Goal: Transaction & Acquisition: Download file/media

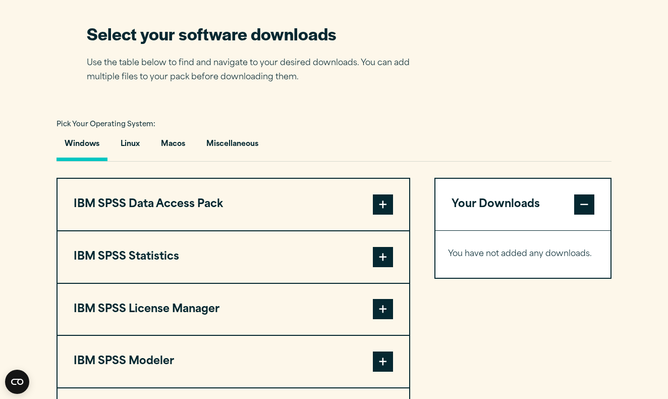
scroll to position [726, 0]
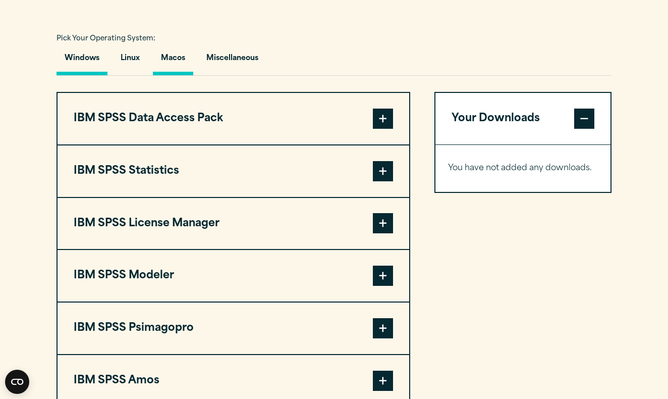
click at [179, 61] on button "Macos" at bounding box center [173, 60] width 40 height 29
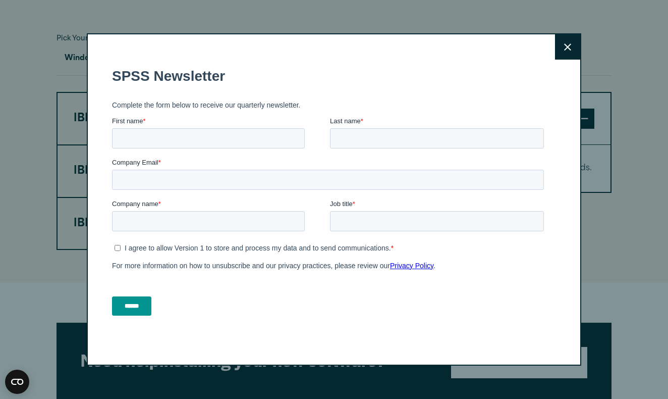
click at [567, 46] on icon at bounding box center [567, 46] width 7 height 7
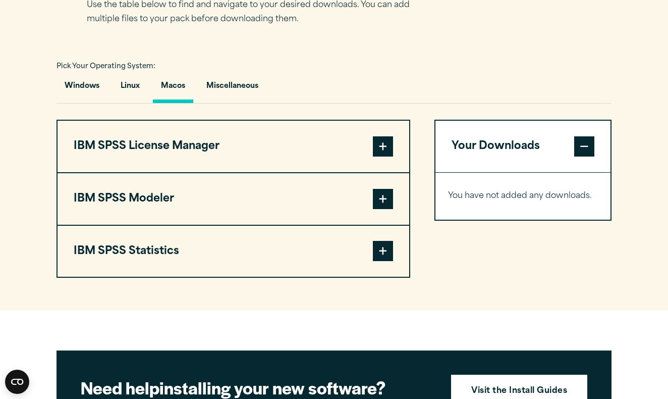
scroll to position [698, 0]
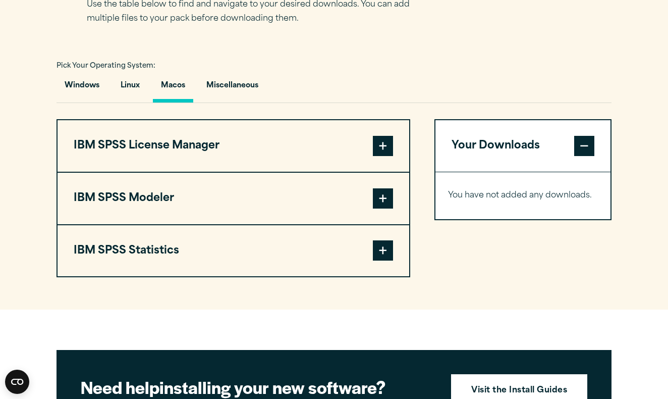
click at [381, 151] on span at bounding box center [383, 146] width 20 height 20
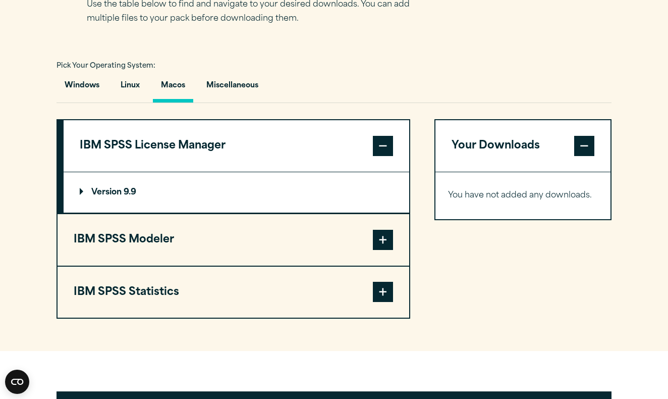
click at [386, 237] on span at bounding box center [383, 240] width 20 height 20
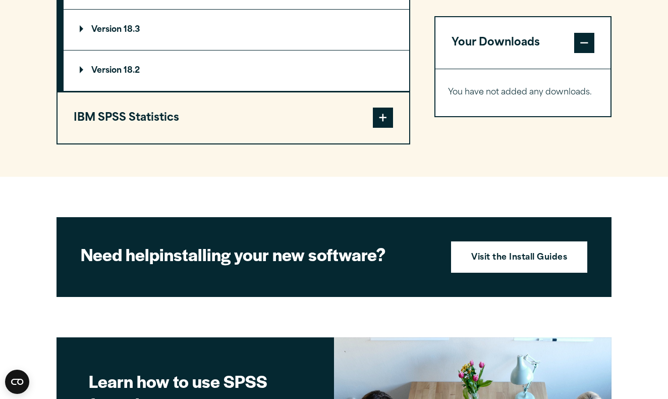
scroll to position [999, 0]
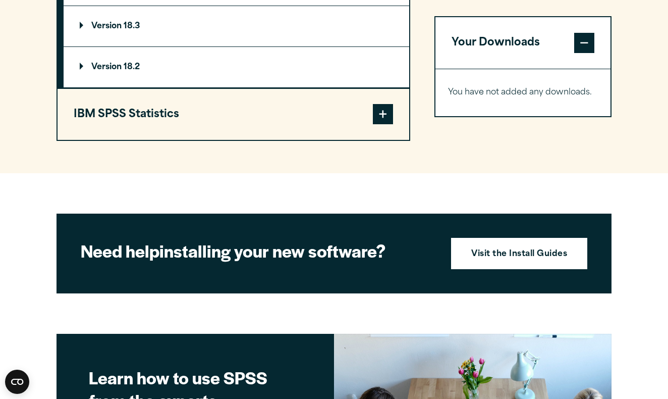
click at [383, 114] on span at bounding box center [383, 114] width 20 height 20
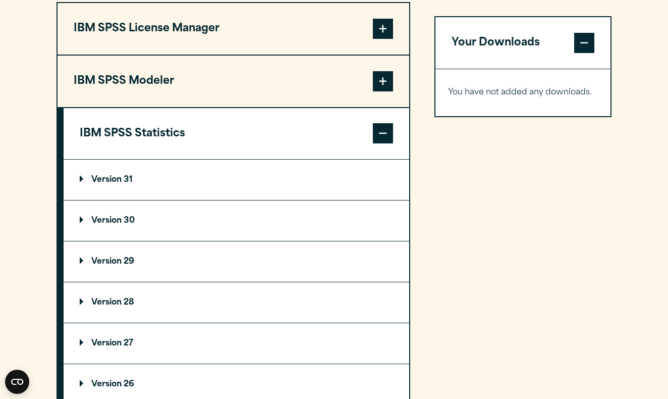
scroll to position [793, 0]
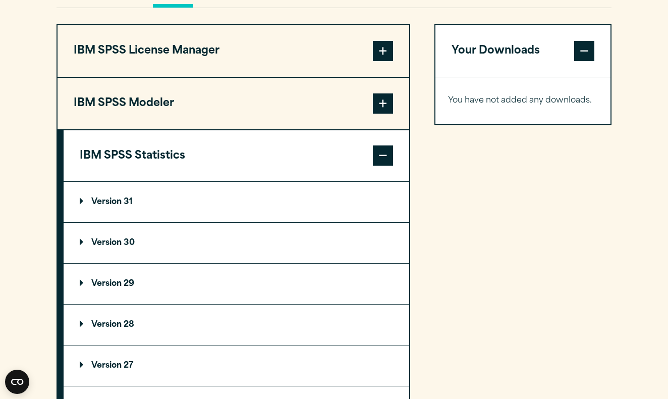
click at [81, 200] on p "Version 31" at bounding box center [106, 202] width 53 height 8
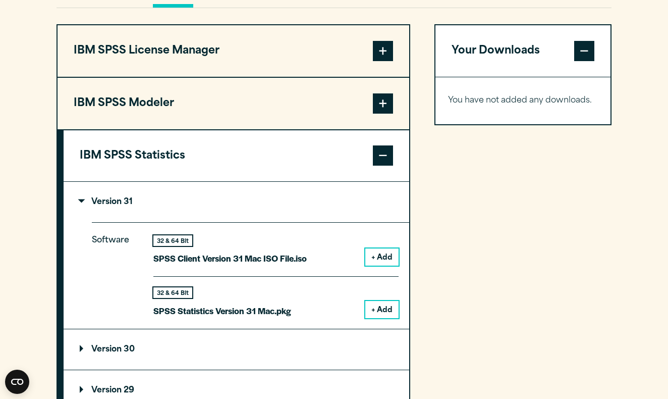
click at [384, 306] on button "+ Add" at bounding box center [381, 309] width 33 height 17
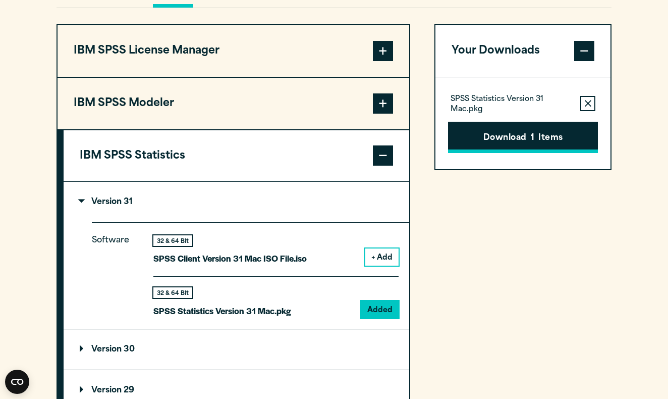
click at [533, 139] on span "1" at bounding box center [533, 138] width 4 height 13
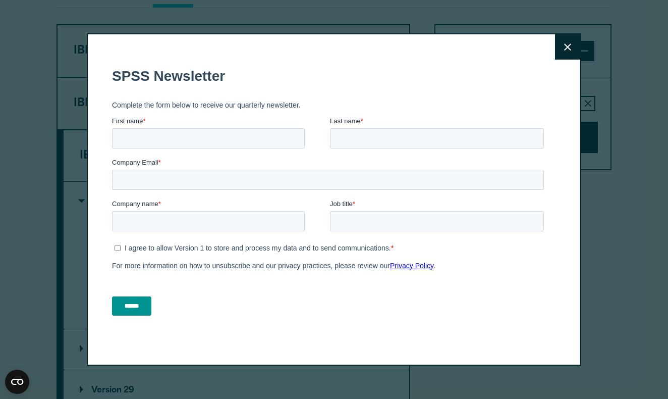
click at [565, 48] on icon at bounding box center [567, 47] width 7 height 8
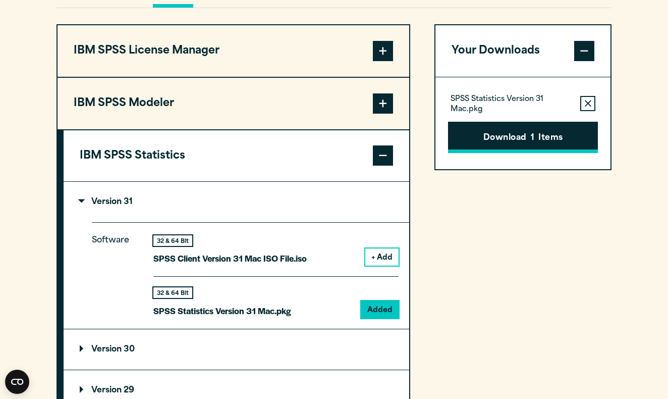
click at [496, 144] on button "Download 1 Items" at bounding box center [523, 137] width 150 height 31
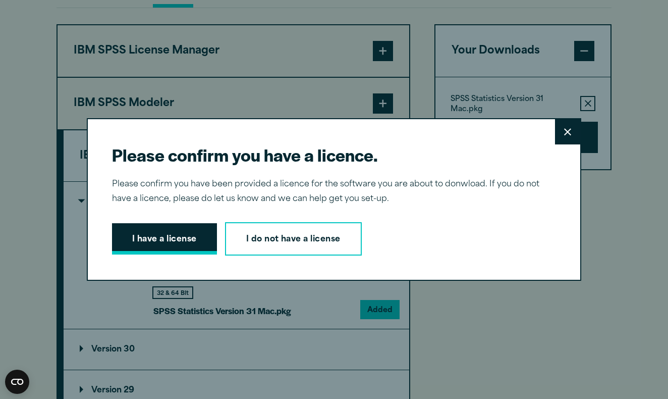
click at [146, 244] on button "I have a license" at bounding box center [164, 238] width 105 height 31
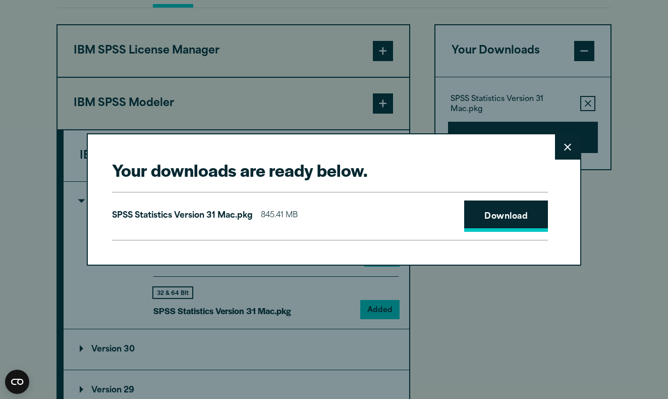
click at [509, 216] on link "Download" at bounding box center [506, 215] width 84 height 31
click at [570, 145] on icon at bounding box center [567, 146] width 7 height 7
